Goal: Information Seeking & Learning: Learn about a topic

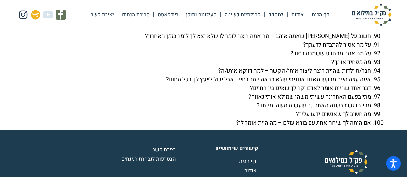
scroll to position [2404, 0]
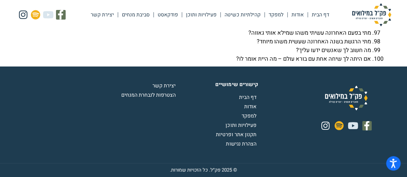
click at [208, 15] on link "פעילויות ותוכן" at bounding box center [201, 14] width 38 height 15
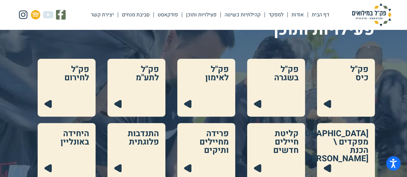
scroll to position [64, 0]
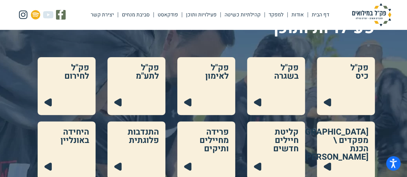
click at [276, 140] on link at bounding box center [276, 151] width 58 height 58
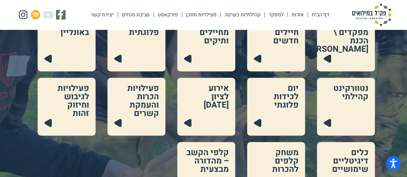
scroll to position [172, 0]
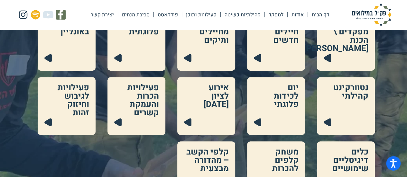
click at [139, 115] on link at bounding box center [136, 106] width 58 height 58
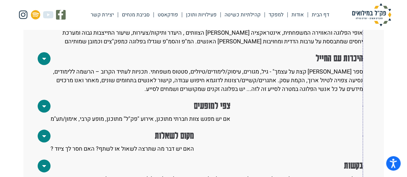
scroll to position [605, 0]
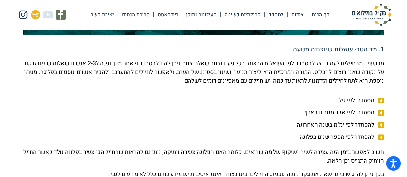
scroll to position [204, 0]
